Goal: Check status

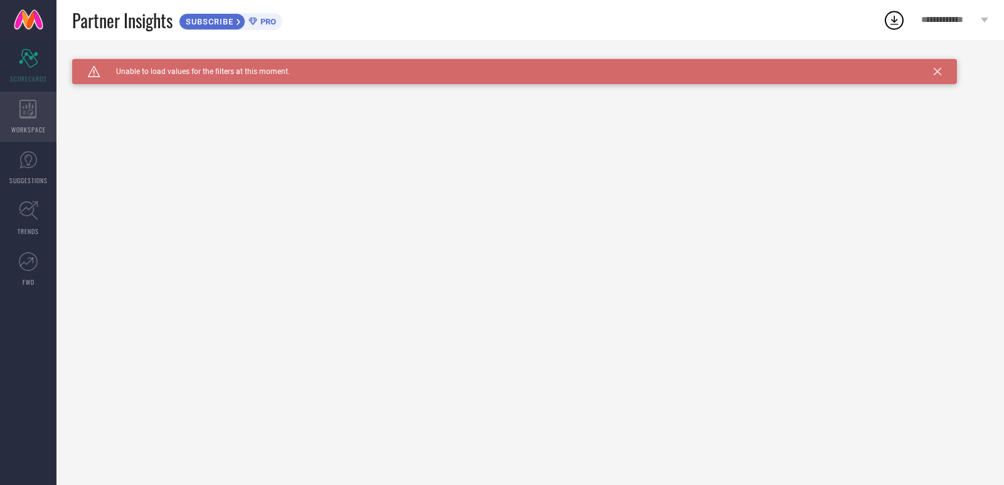
click at [23, 125] on span "WORKSPACE" at bounding box center [28, 129] width 34 height 9
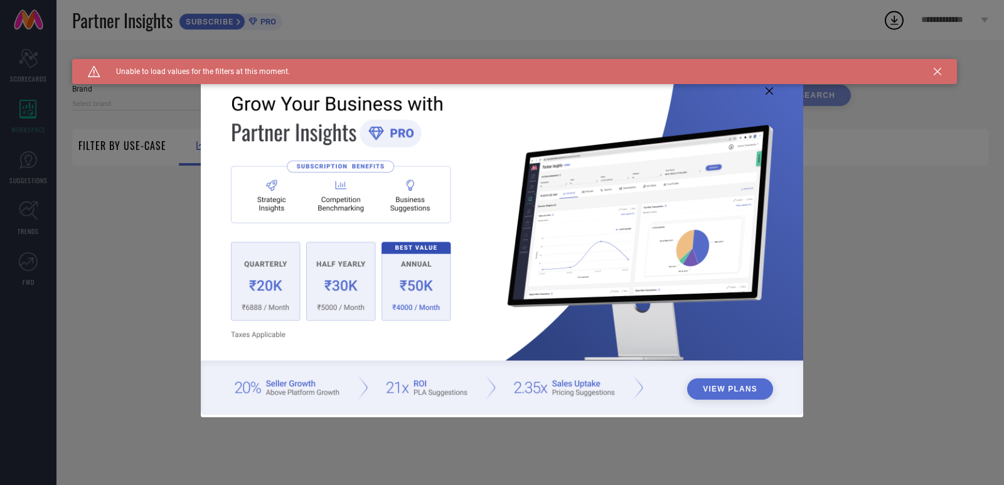
type input "1 STOP FASHION"
type input "All"
click at [773, 92] on img at bounding box center [502, 241] width 602 height 346
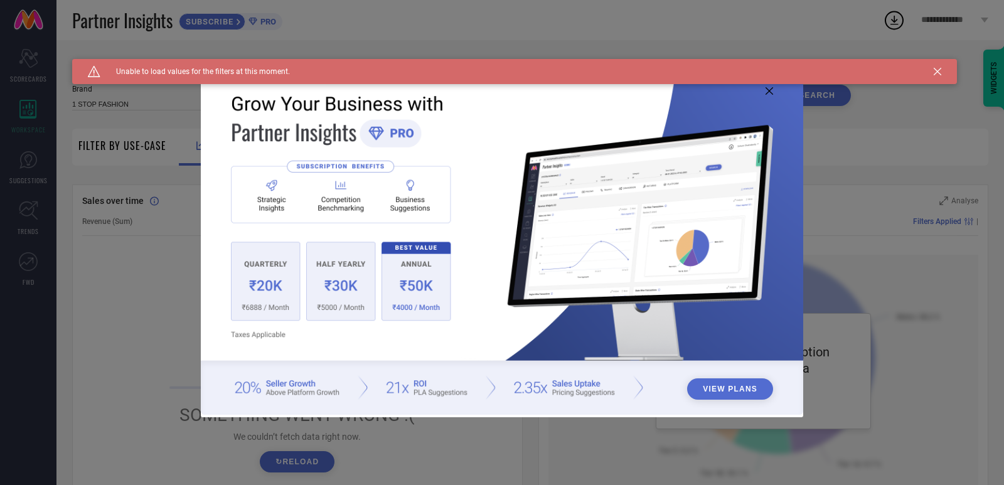
click at [767, 90] on icon at bounding box center [769, 91] width 8 height 8
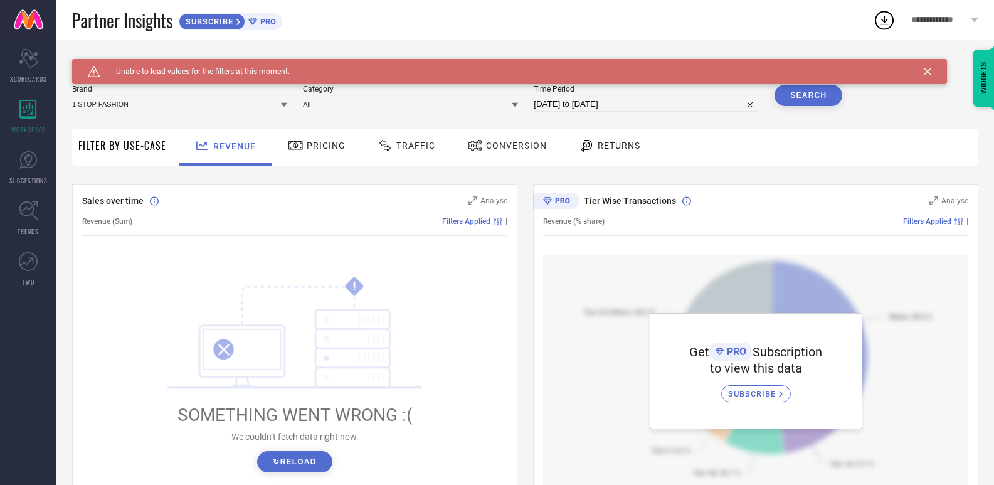
click at [936, 70] on div "Caution Created with Sketch. Unable to load values for the filters at this mome…" at bounding box center [509, 71] width 875 height 25
click at [931, 73] on icon at bounding box center [928, 72] width 8 height 8
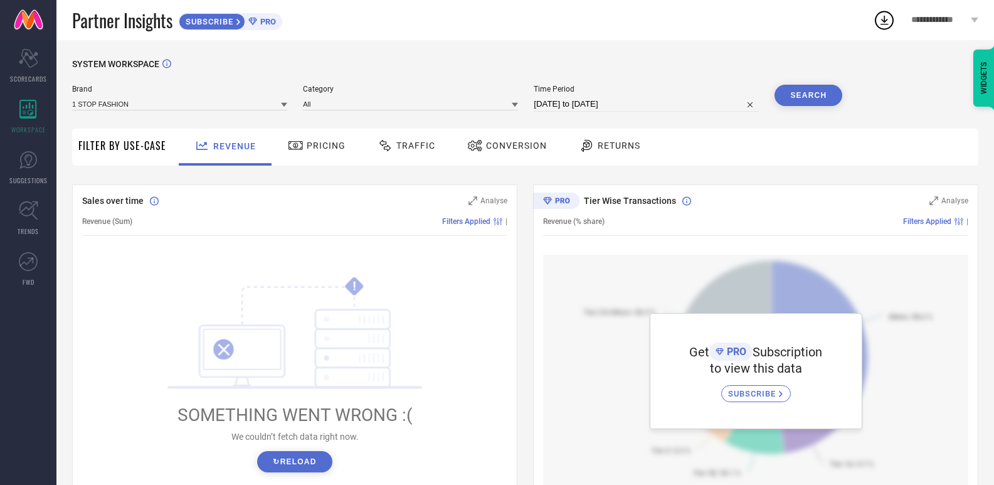
click at [707, 100] on input "[DATE] to [DATE]" at bounding box center [646, 104] width 225 height 15
select select "6"
select select "2025"
select select "7"
select select "2025"
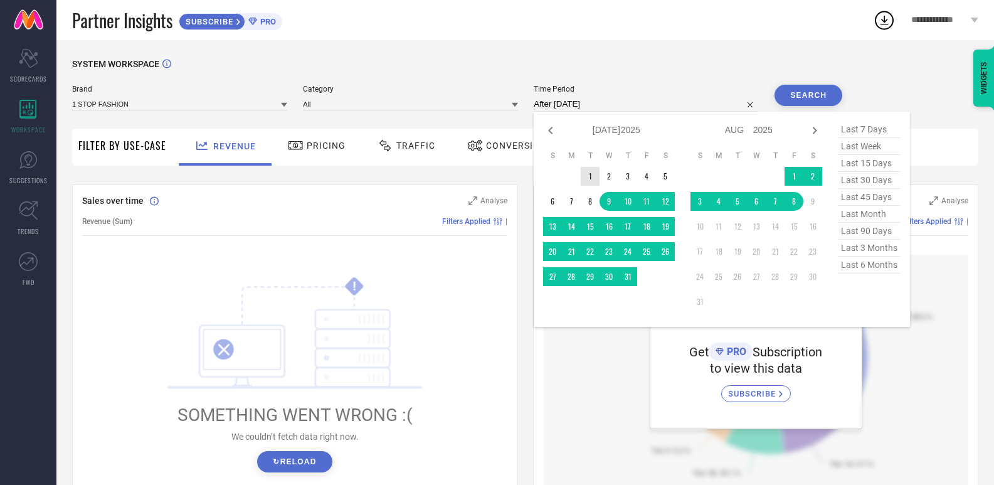
click at [590, 179] on td "1" at bounding box center [590, 176] width 19 height 19
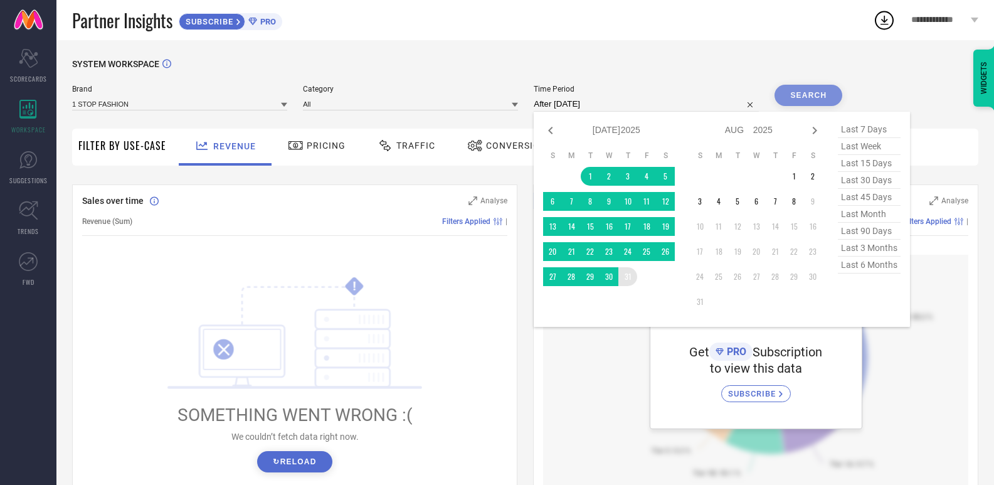
type input "[DATE] to [DATE]"
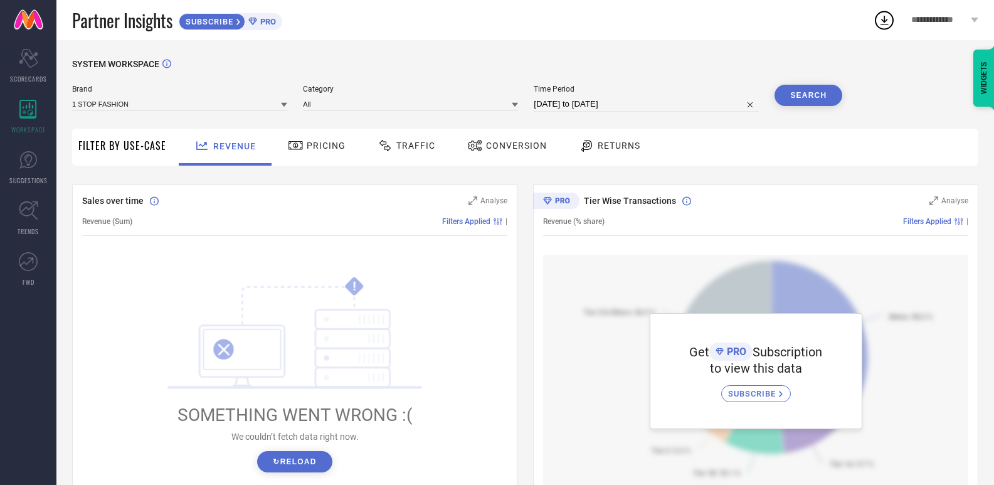
click at [815, 87] on button "Search" at bounding box center [809, 95] width 68 height 21
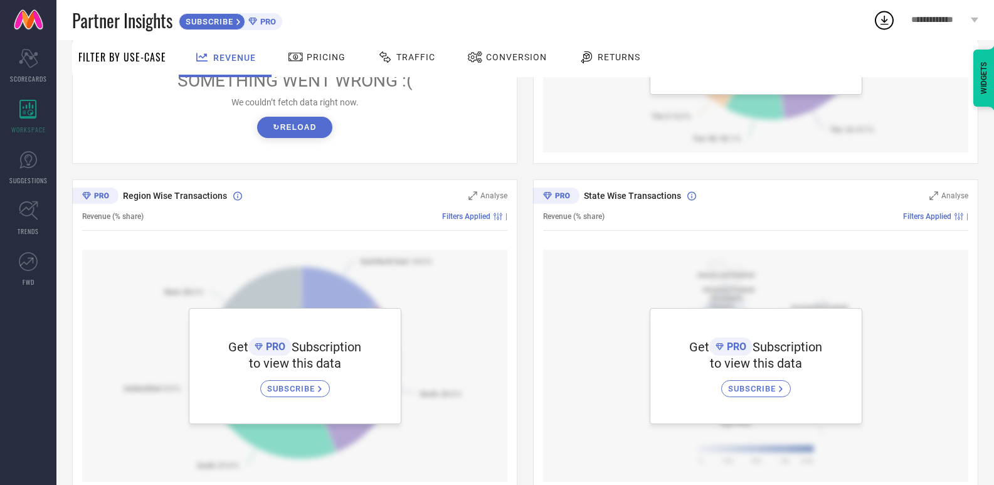
scroll to position [201, 0]
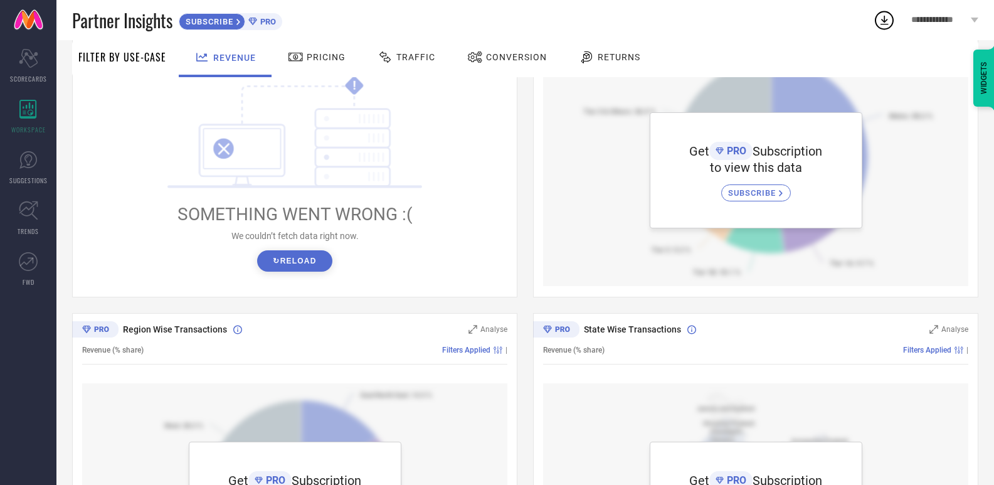
click at [311, 264] on button "↻ Reload" at bounding box center [294, 260] width 75 height 21
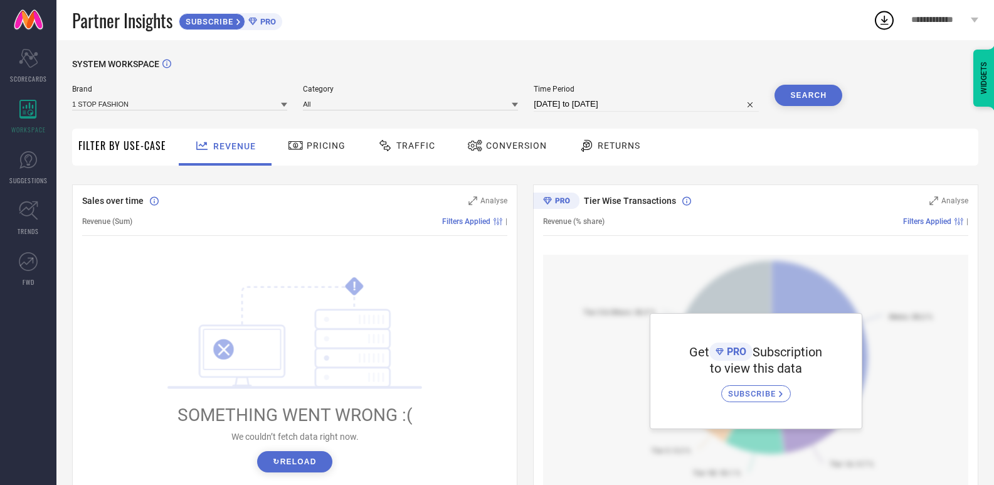
click at [313, 152] on div "Pricing" at bounding box center [317, 145] width 64 height 21
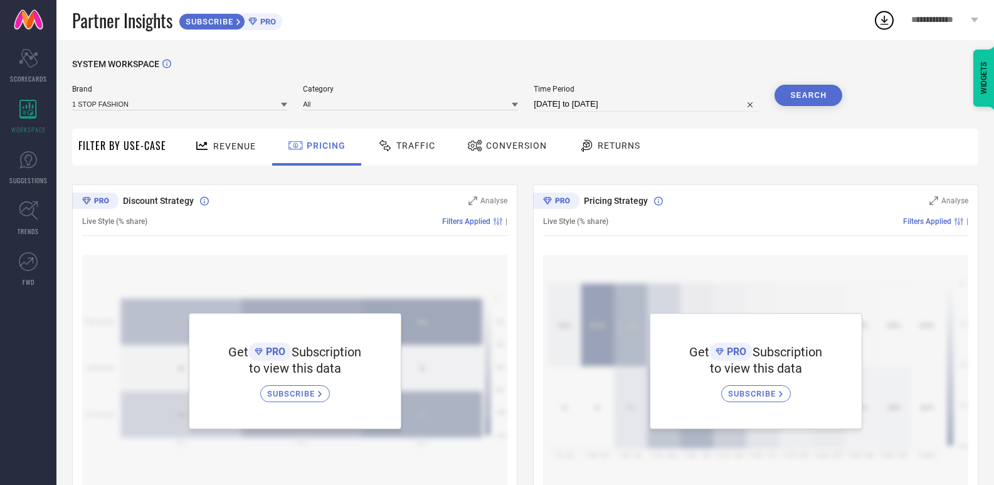
click at [420, 152] on div "Traffic" at bounding box center [406, 145] width 64 height 21
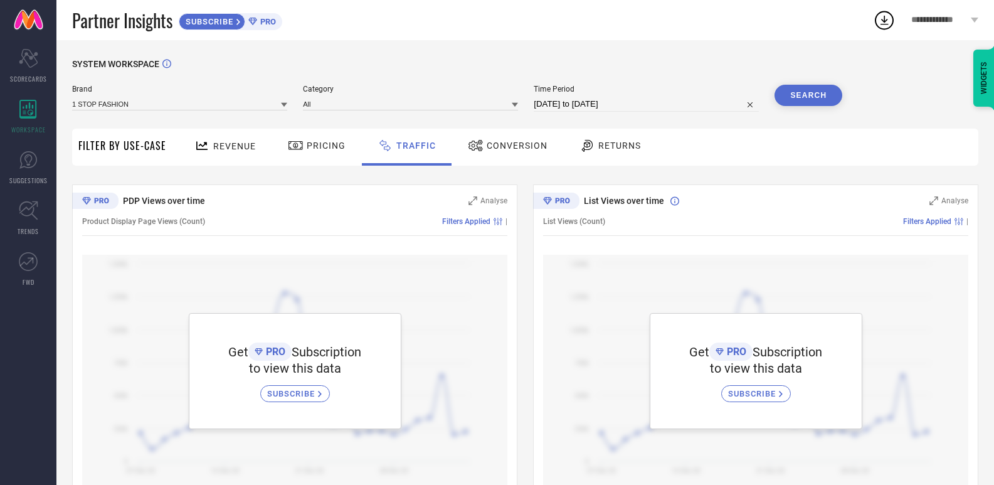
click at [519, 150] on span "Conversion" at bounding box center [517, 145] width 61 height 10
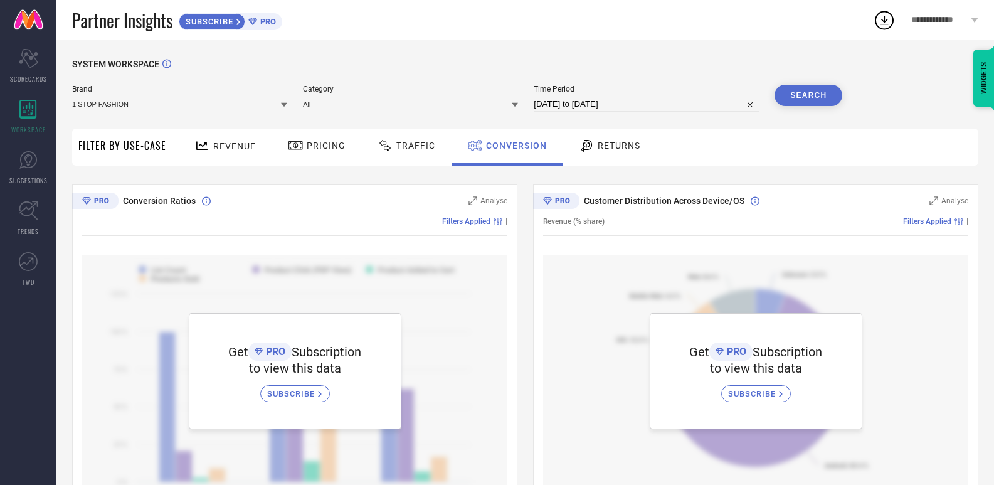
click at [607, 149] on span "Returns" at bounding box center [619, 145] width 43 height 10
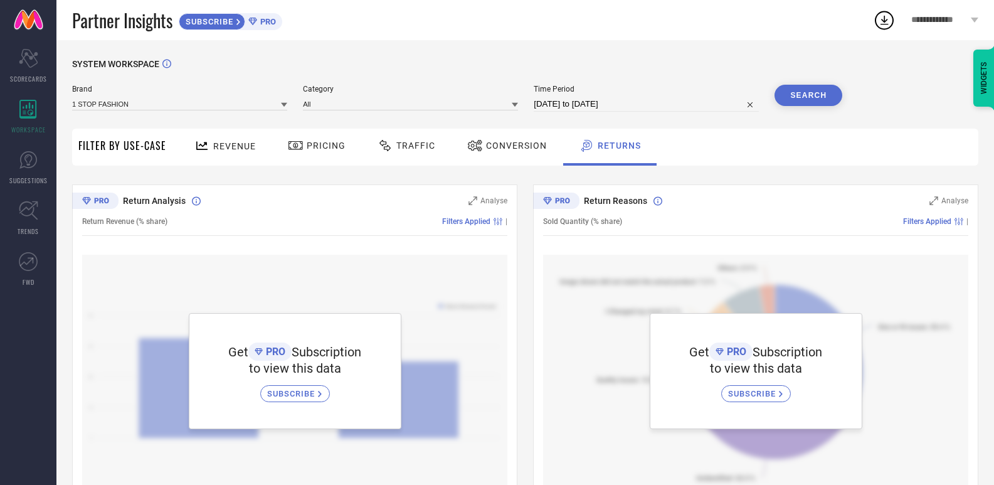
click at [204, 151] on icon at bounding box center [202, 146] width 16 height 16
